Goal: Task Accomplishment & Management: Manage account settings

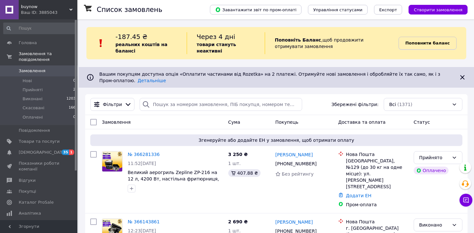
click at [432, 46] on span "Поповнити баланс" at bounding box center [428, 43] width 45 height 6
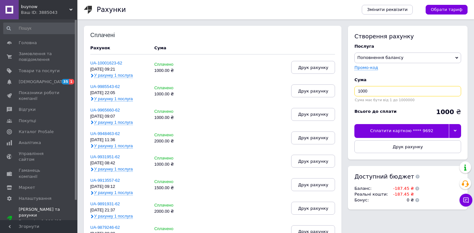
click at [370, 95] on input "1000" at bounding box center [408, 91] width 107 height 10
type input "2000"
click at [455, 132] on icon at bounding box center [455, 130] width 3 height 3
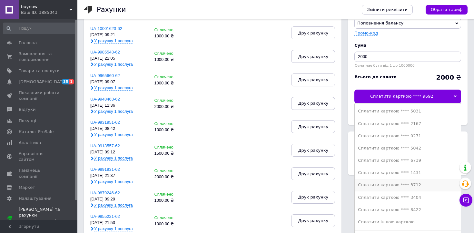
scroll to position [68, 0]
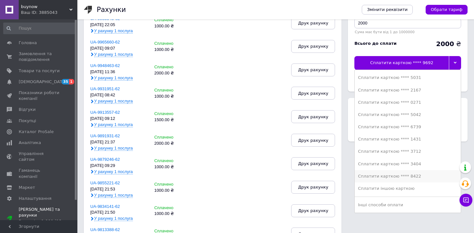
click at [412, 178] on div "Сплатити карткою **** 8422" at bounding box center [408, 177] width 100 height 6
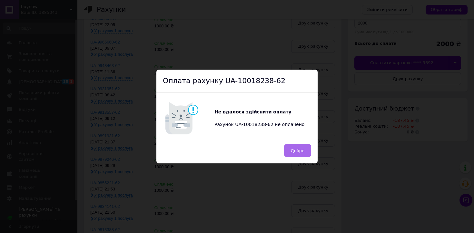
click at [304, 150] on button "Добре" at bounding box center [297, 150] width 27 height 13
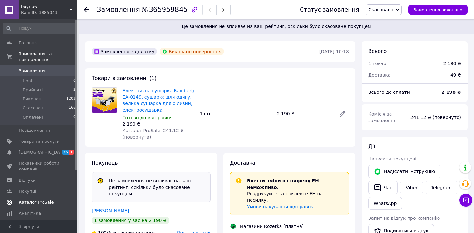
click at [49, 203] on span "Каталог ProSale" at bounding box center [36, 203] width 35 height 6
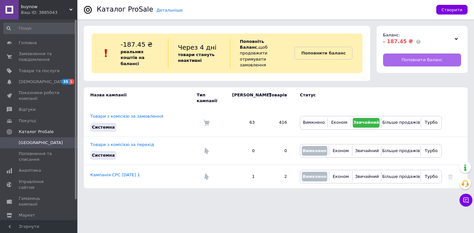
click at [400, 59] on link "Поповнити баланс" at bounding box center [422, 60] width 78 height 13
